Goal: Information Seeking & Learning: Learn about a topic

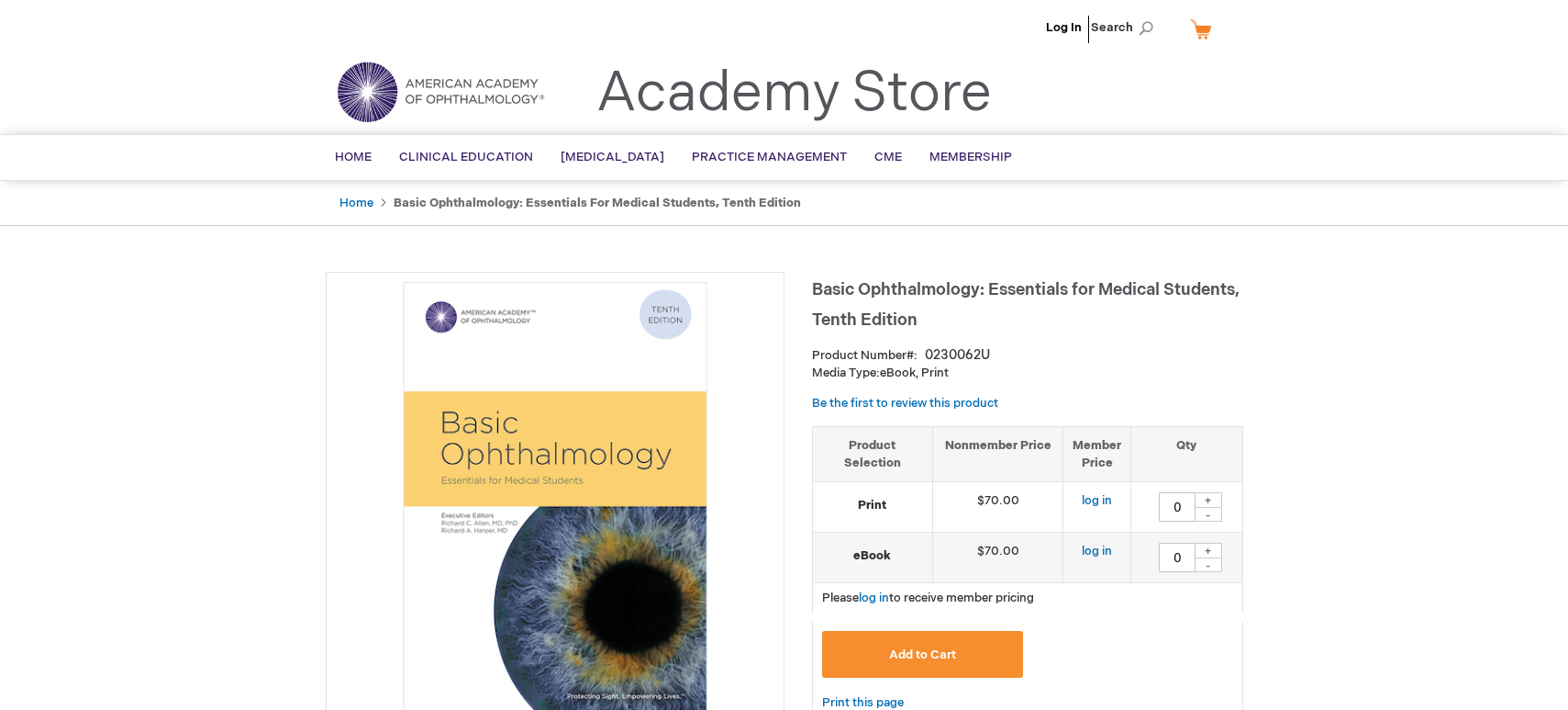
type input "0"
click at [363, 200] on link "Home" at bounding box center [356, 202] width 34 height 14
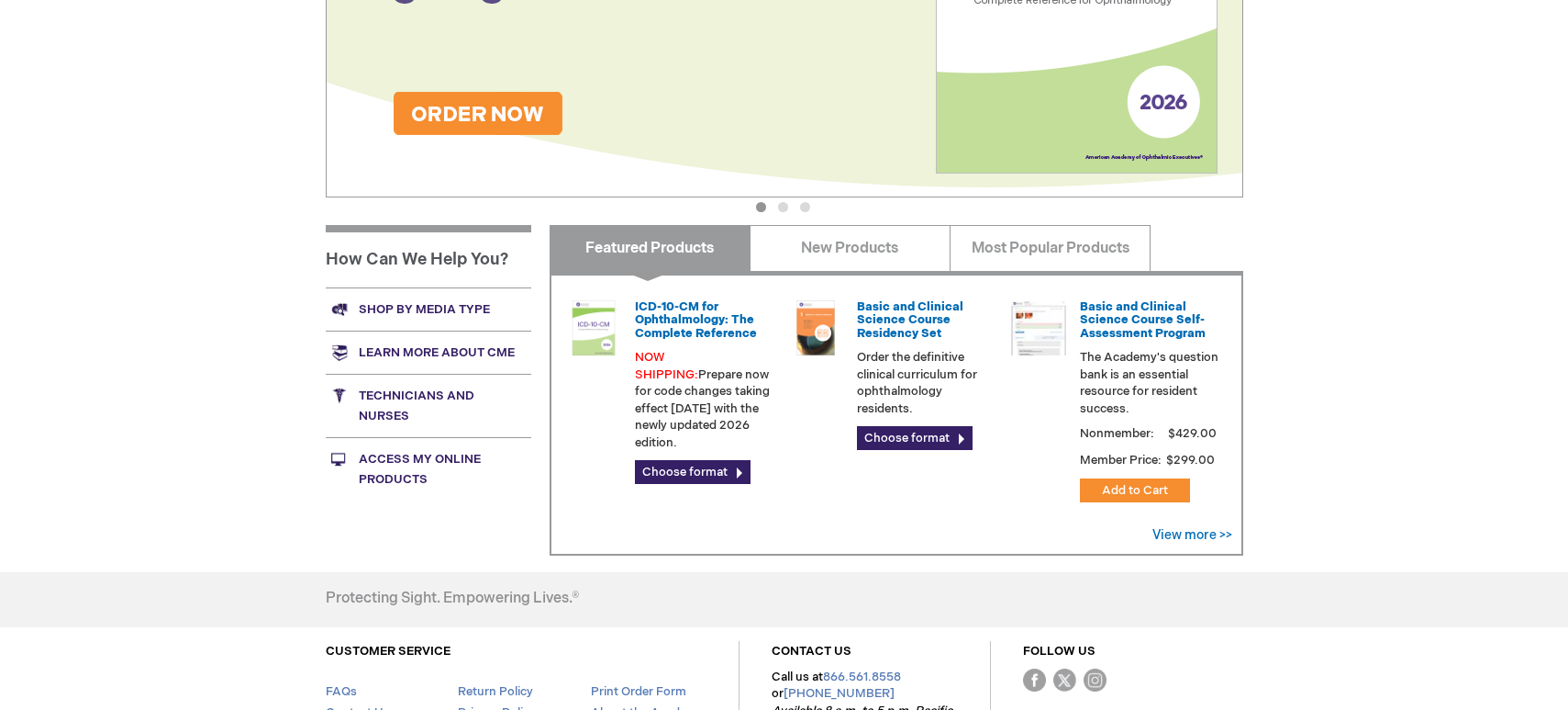
scroll to position [551, 0]
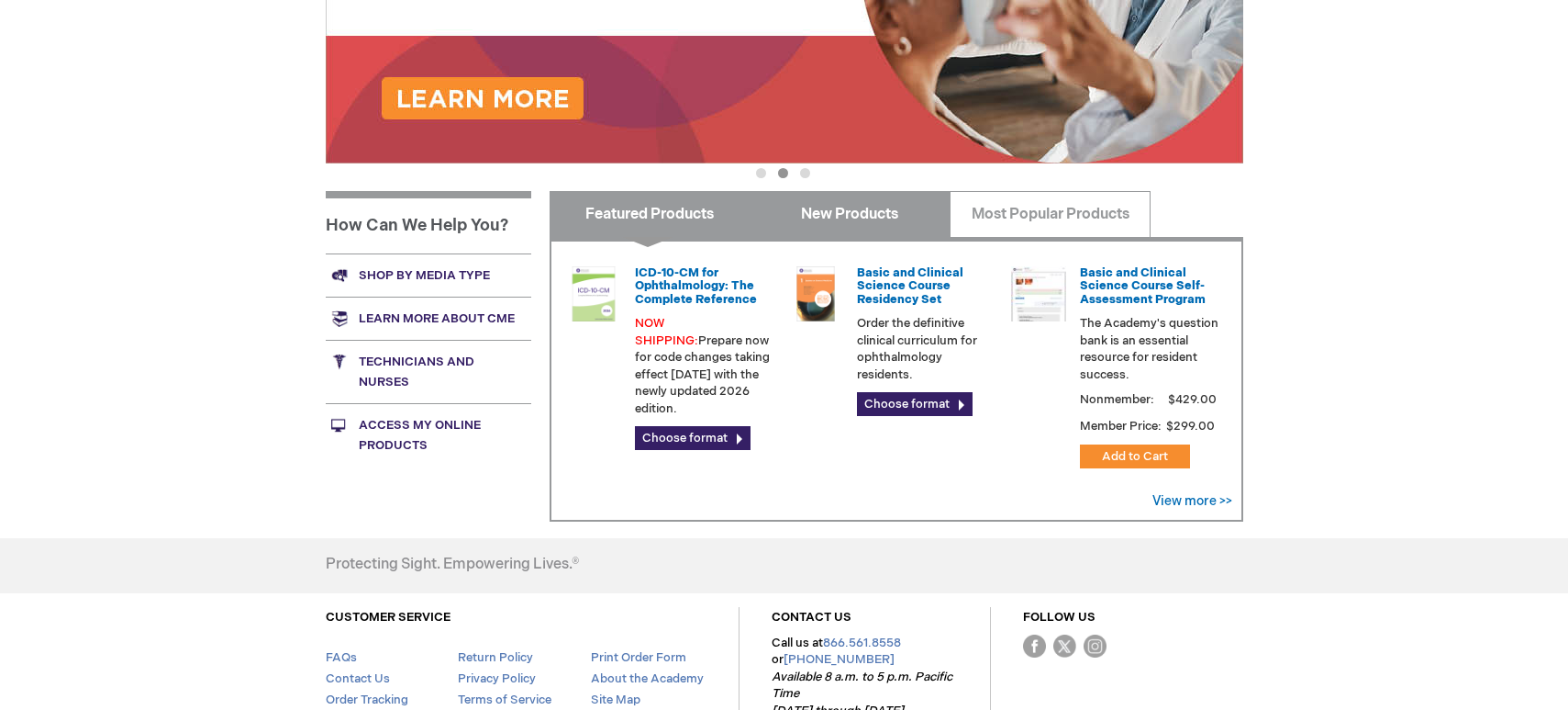
click at [832, 226] on link "New Products" at bounding box center [850, 213] width 201 height 46
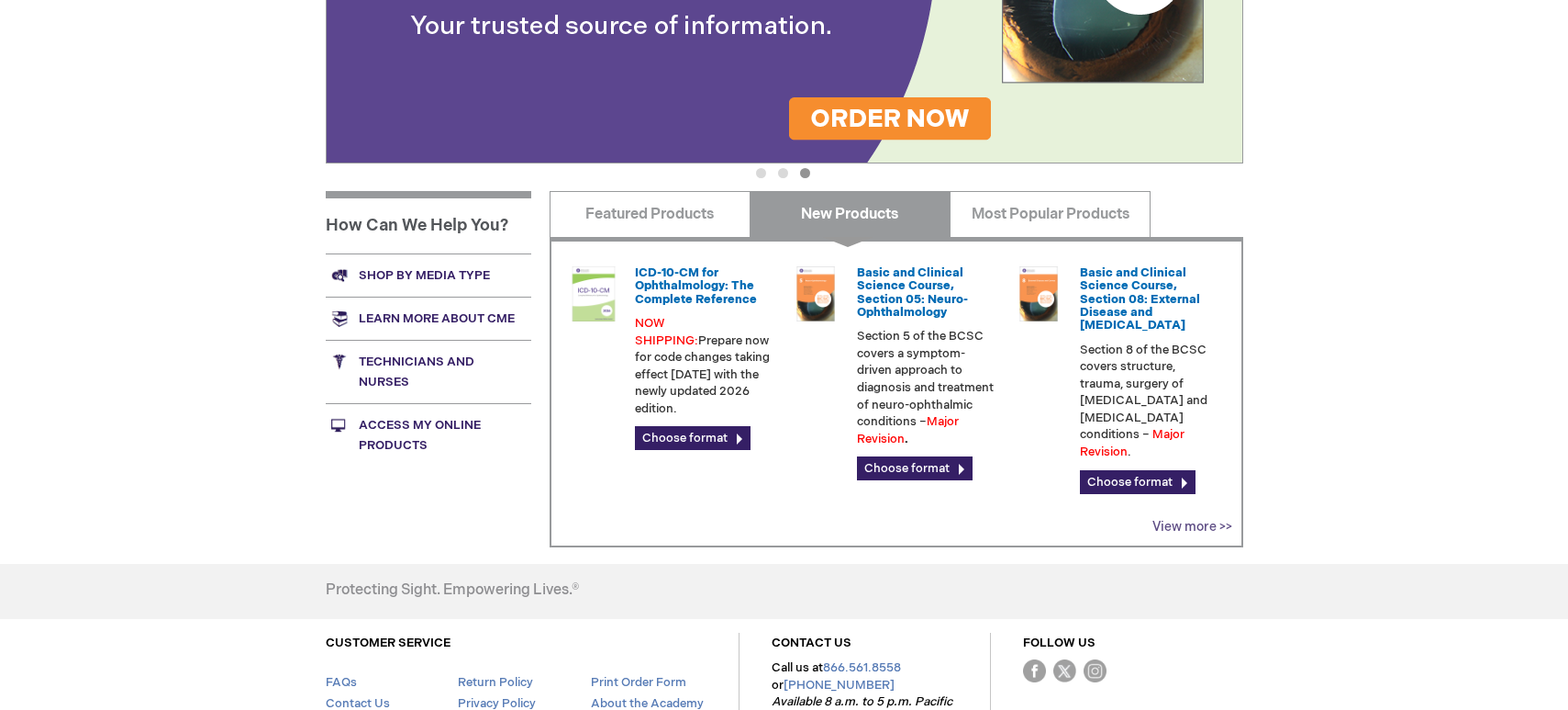
click at [1191, 518] on link "View more >>" at bounding box center [1193, 526] width 80 height 15
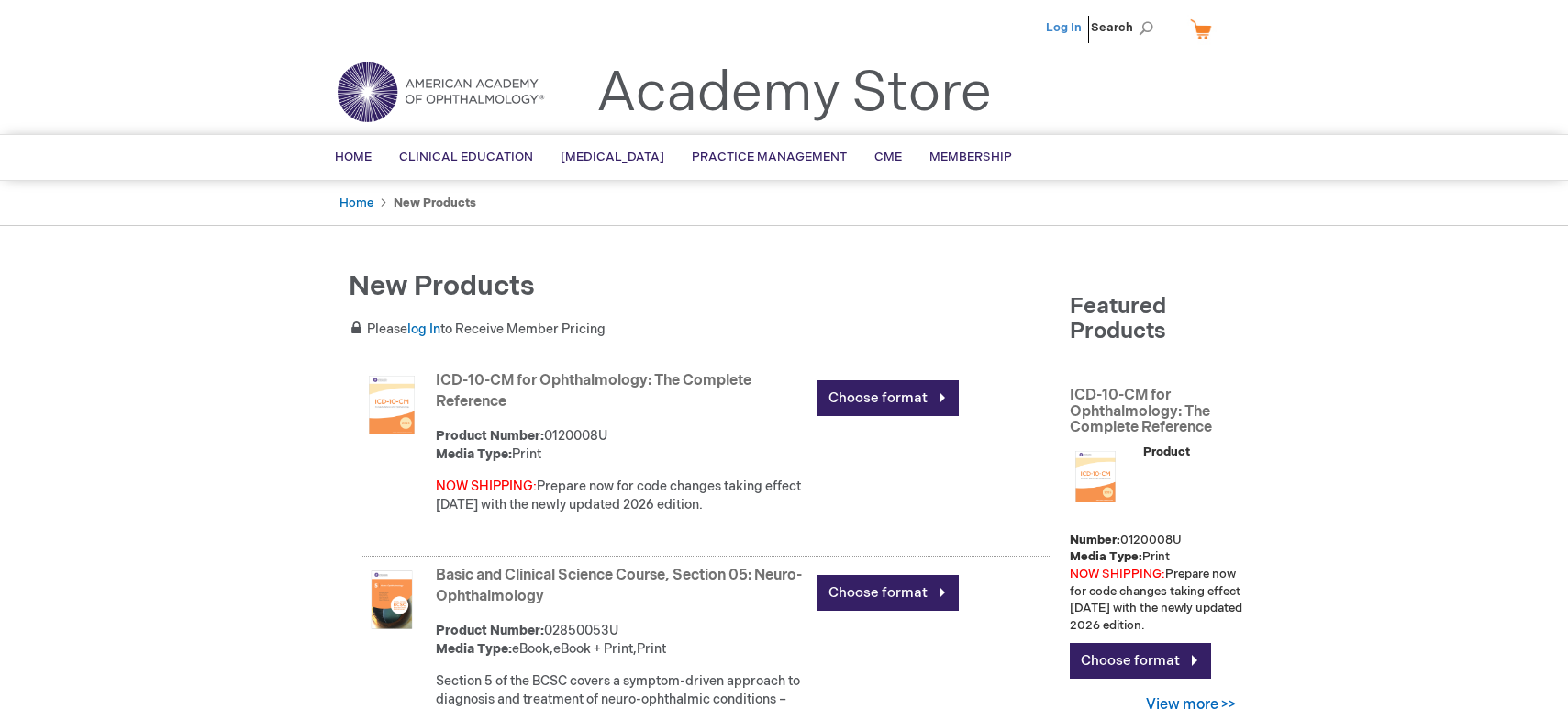
click at [1060, 31] on link "Log In" at bounding box center [1064, 27] width 36 height 14
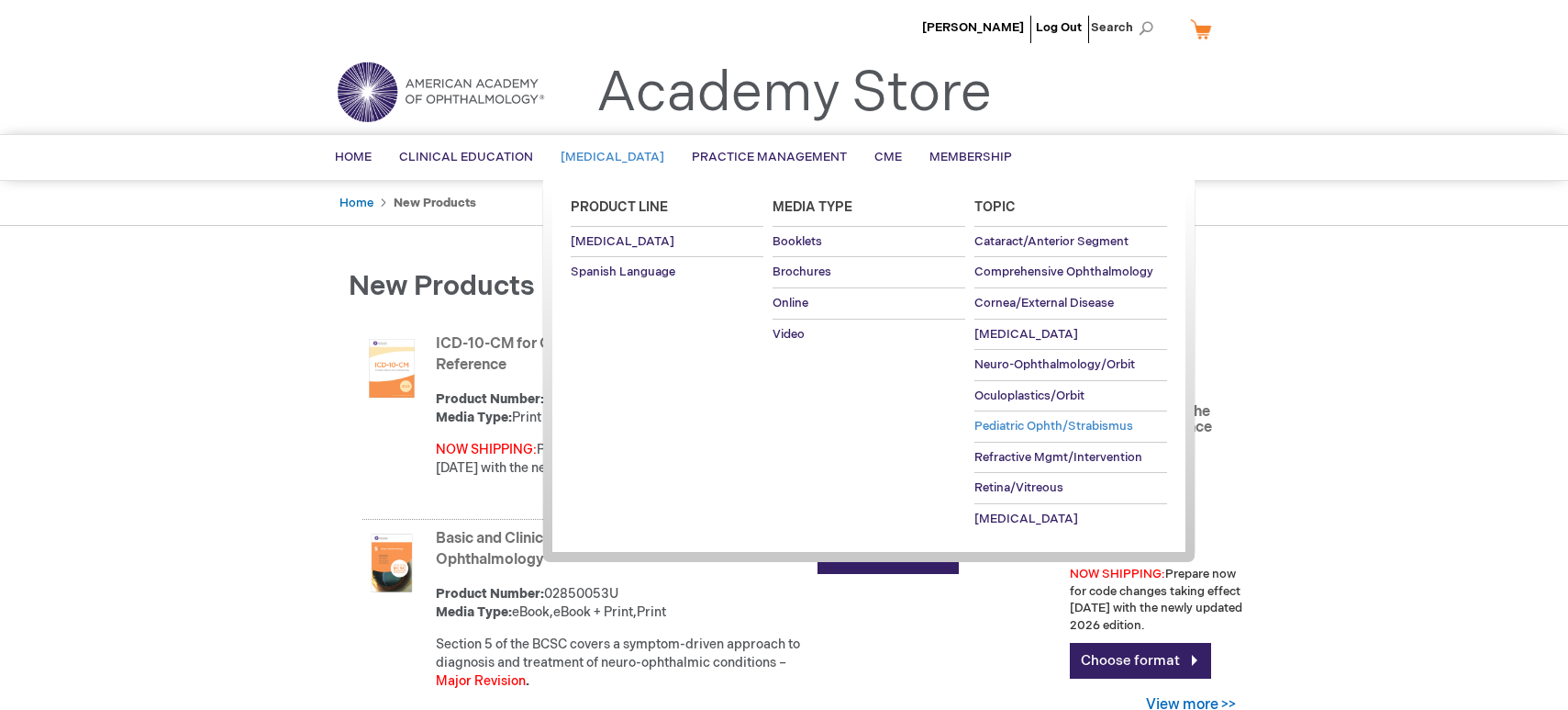
click at [1082, 426] on span "Pediatric Ophth/Strabismus" at bounding box center [1054, 425] width 159 height 14
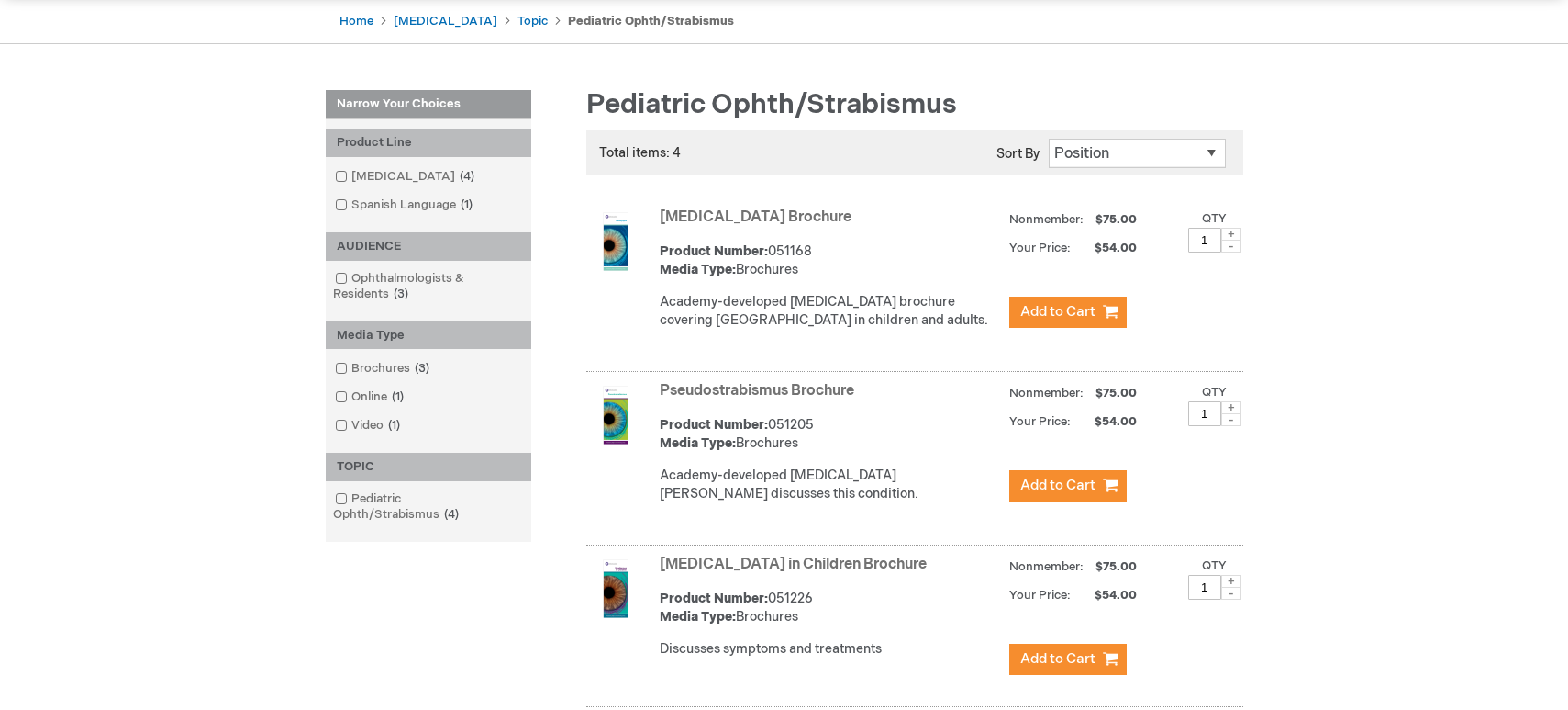
scroll to position [91, 0]
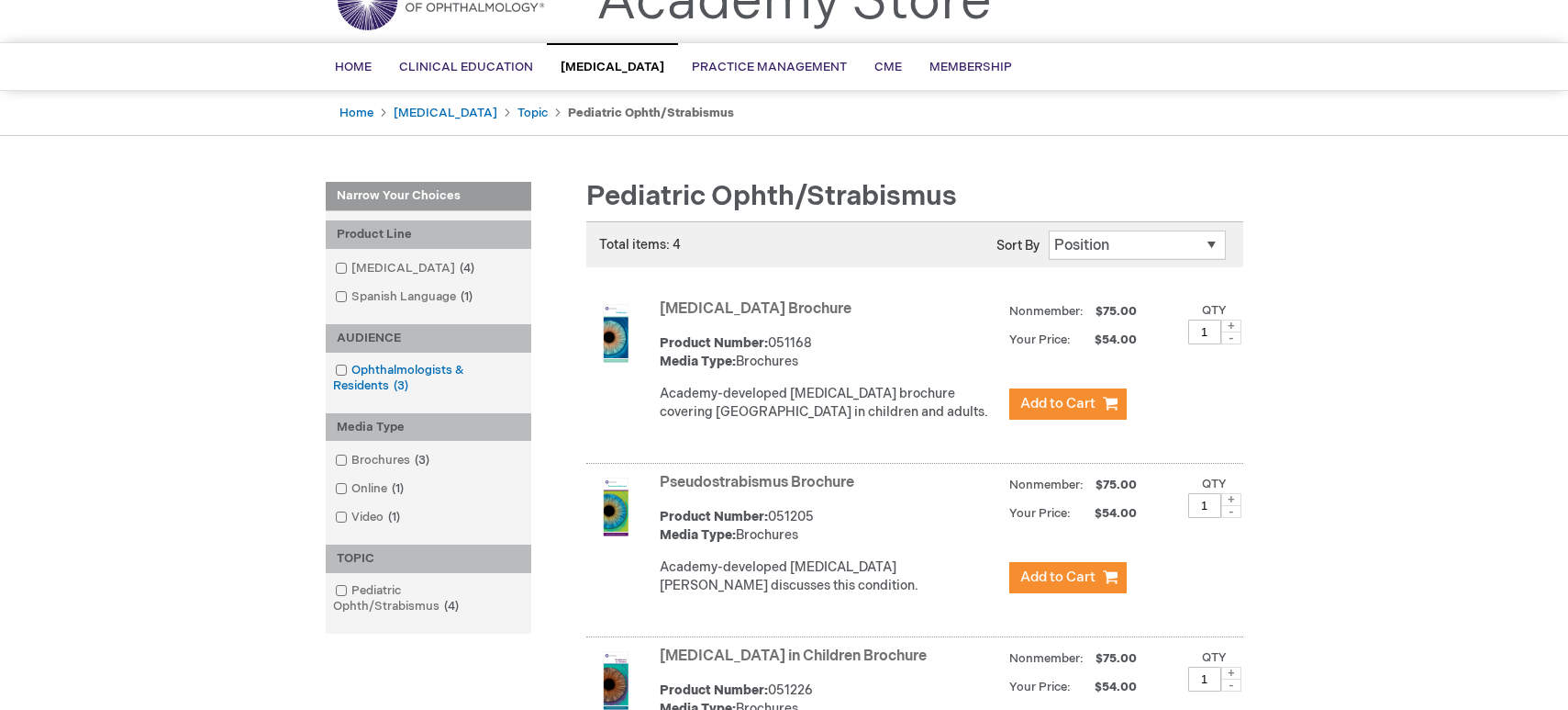
click at [425, 370] on link "Ophthalmologists & Residents 3 items" at bounding box center [429, 378] width 196 height 33
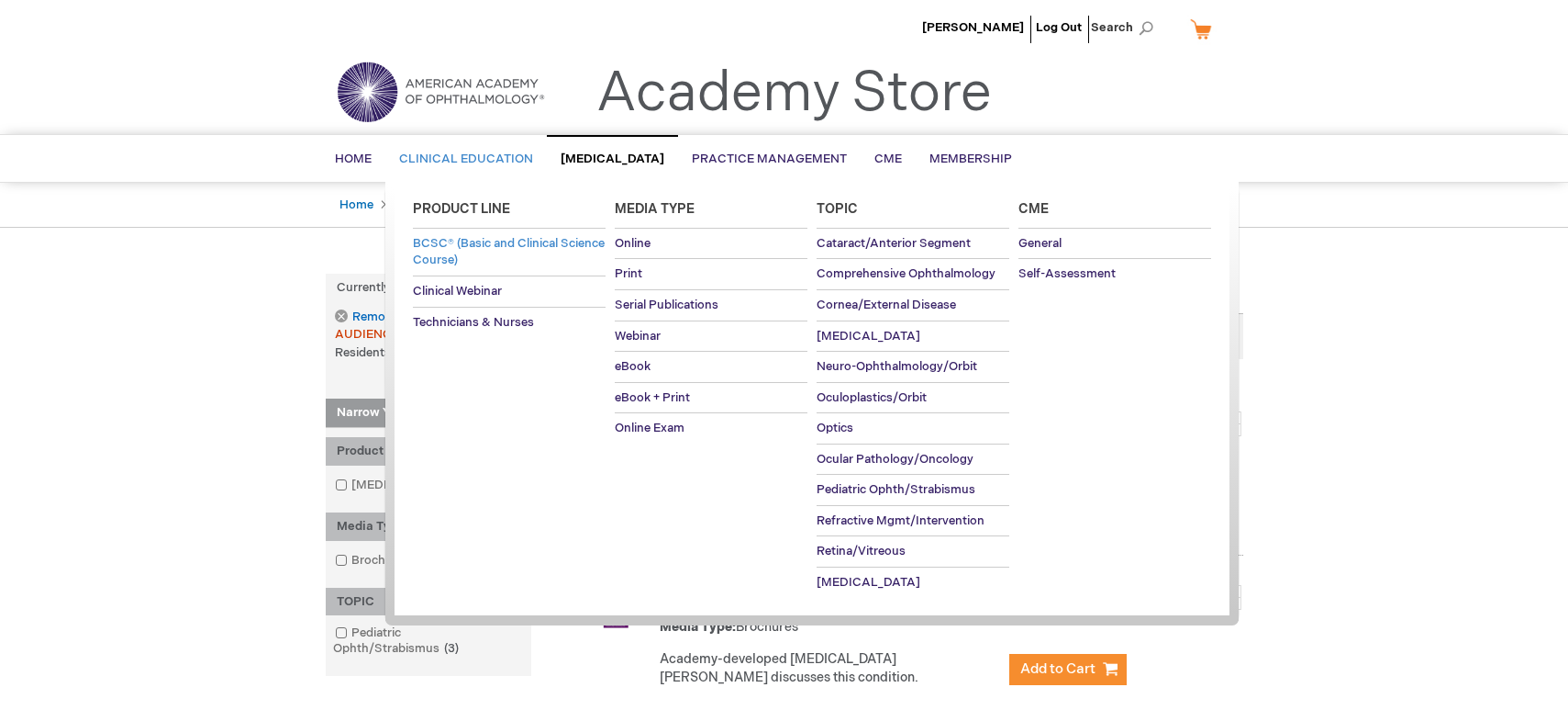
click at [467, 249] on span "BCSC® (Basic and Clinical Science Course)" at bounding box center [509, 253] width 191 height 32
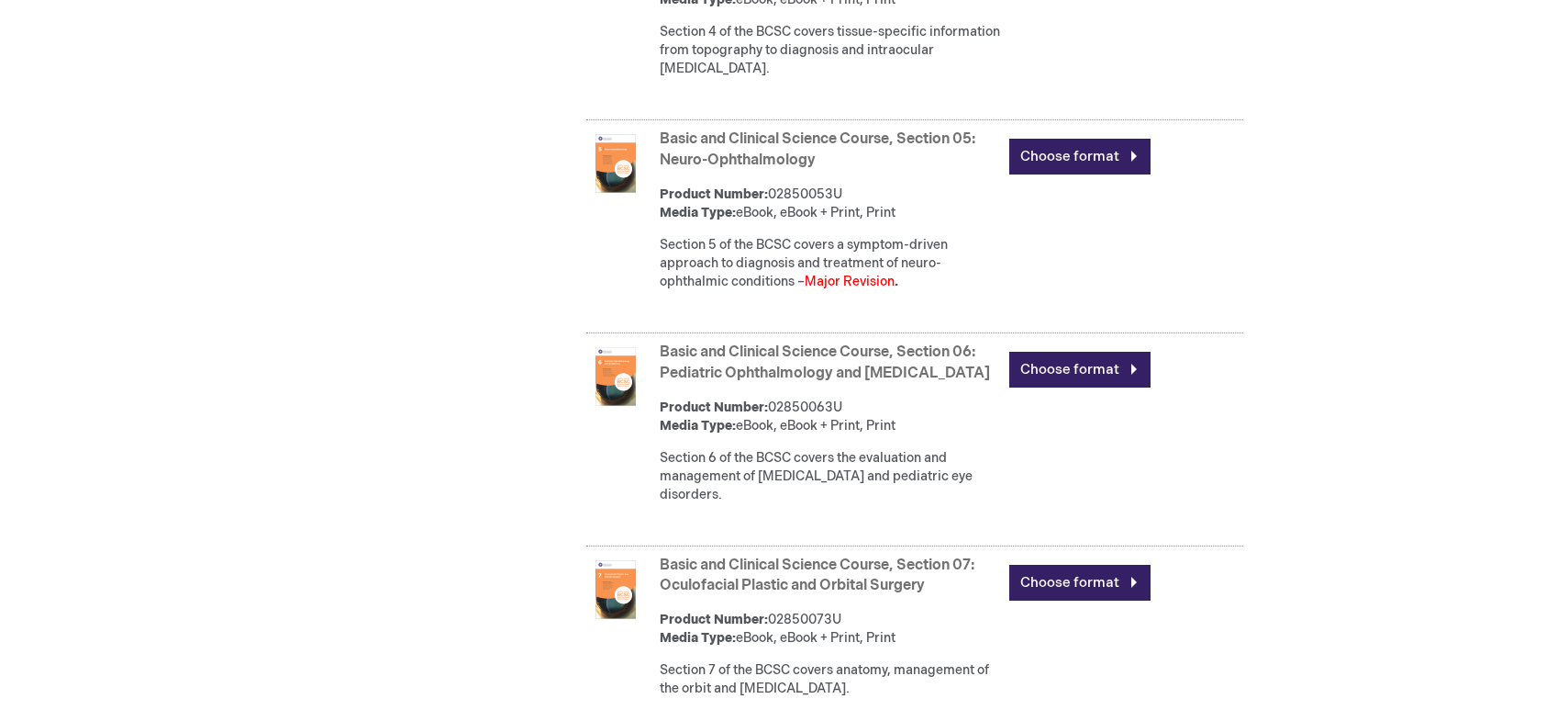
scroll to position [1653, 0]
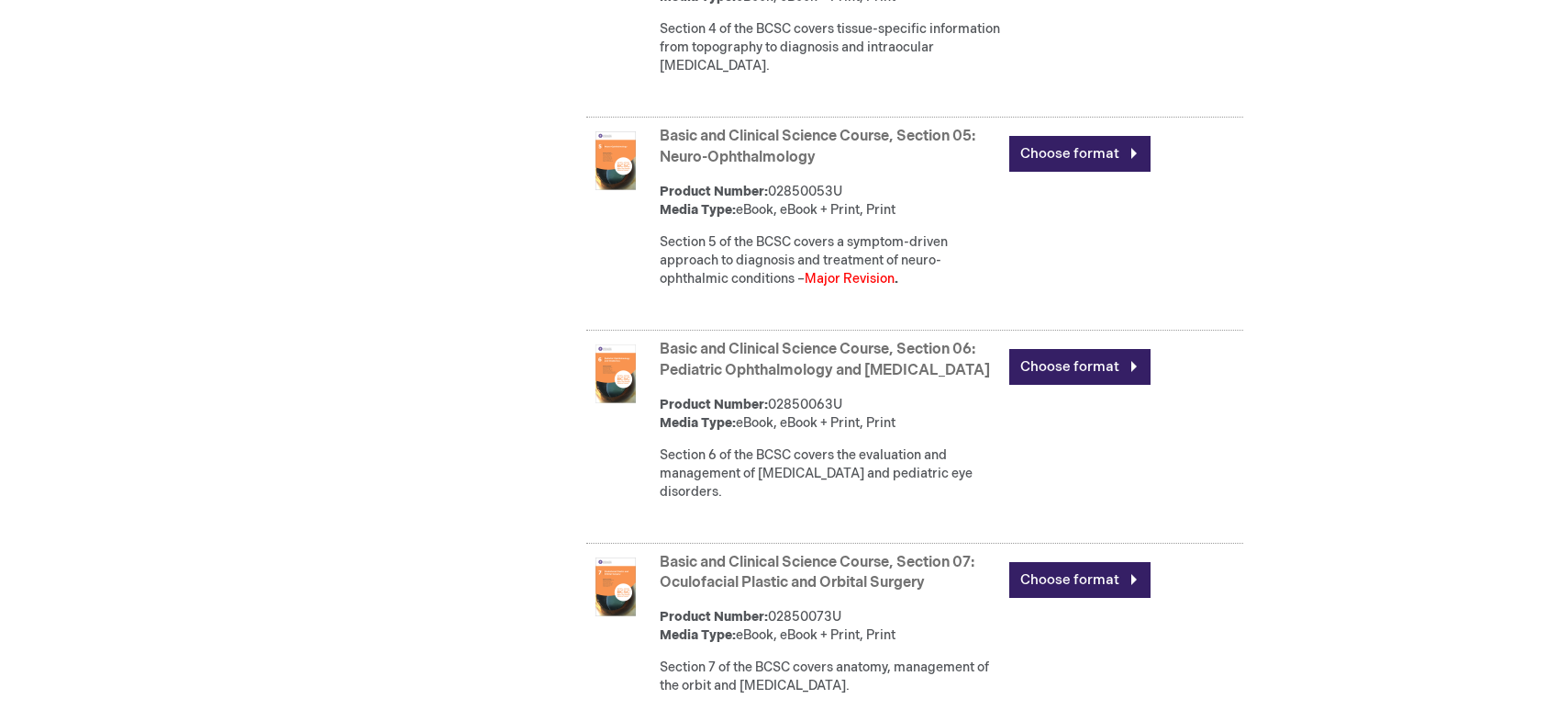
click at [815, 350] on link "Basic and Clinical Science Course, Section 06: Pediatric Ophthalmology and [MED…" at bounding box center [825, 359] width 331 height 38
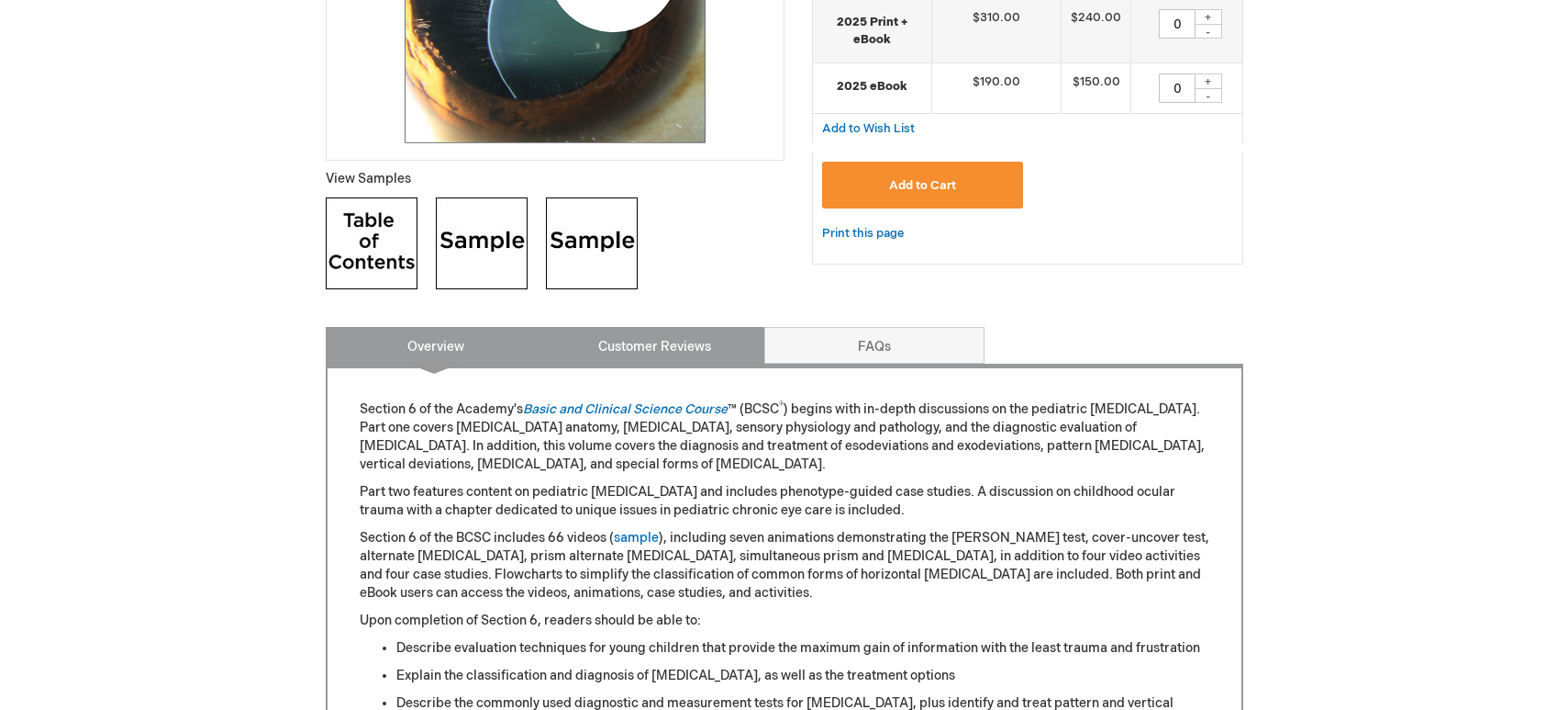
scroll to position [735, 0]
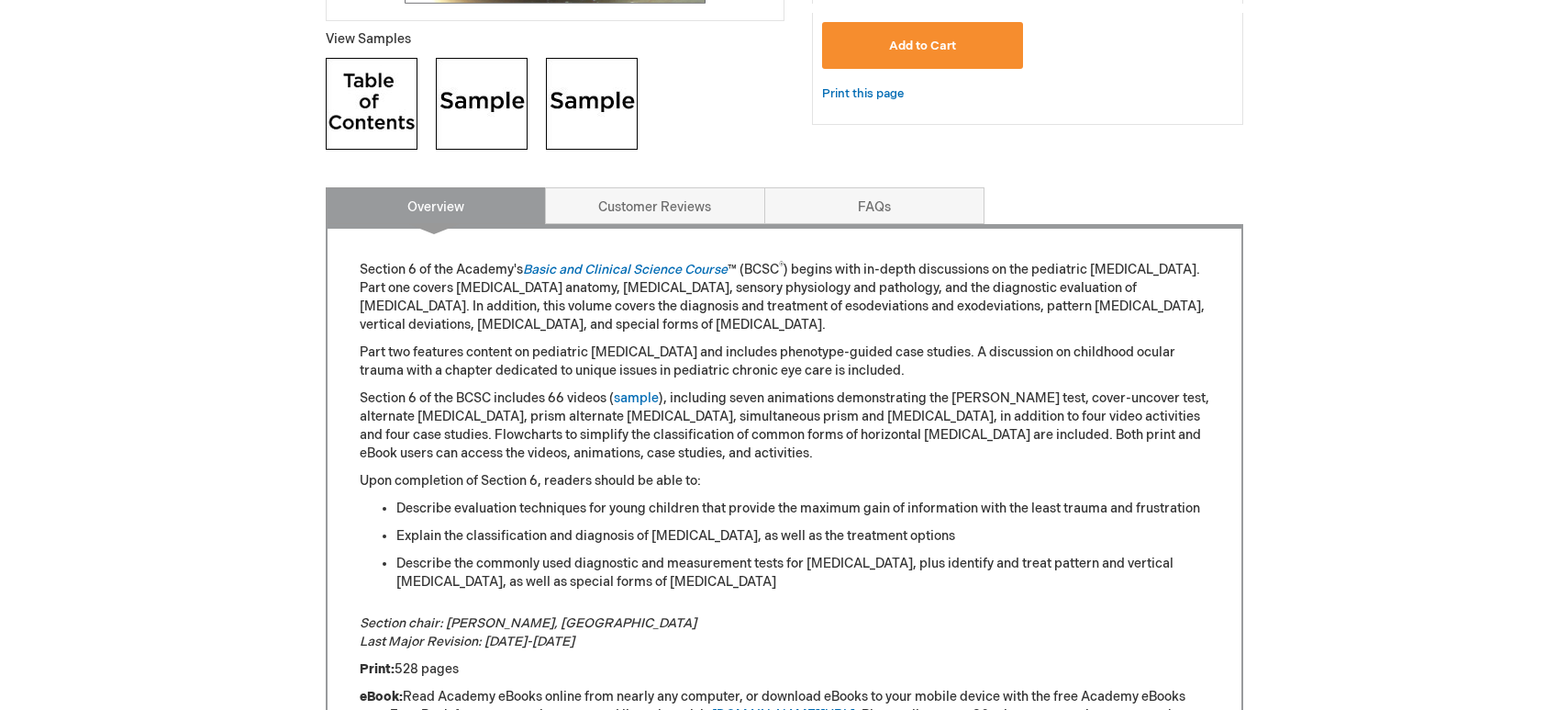
click at [391, 142] on img at bounding box center [372, 104] width 91 height 91
click at [472, 141] on img at bounding box center [482, 104] width 91 height 91
click at [577, 111] on img at bounding box center [592, 104] width 91 height 91
click at [363, 132] on img at bounding box center [372, 104] width 91 height 91
